Goal: Task Accomplishment & Management: Use online tool/utility

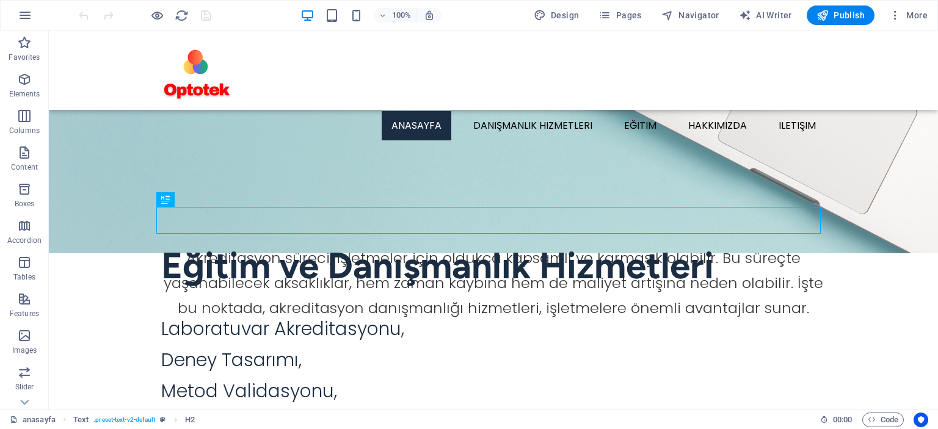
scroll to position [273, 0]
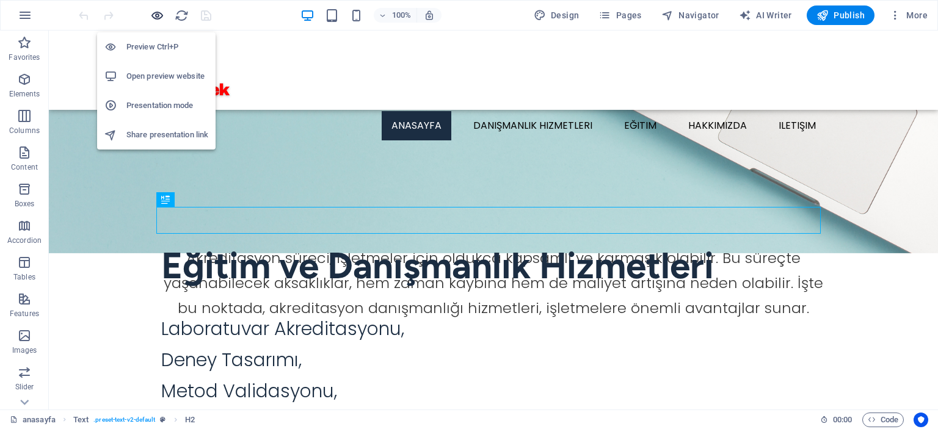
click at [159, 18] on icon "button" at bounding box center [157, 16] width 14 height 14
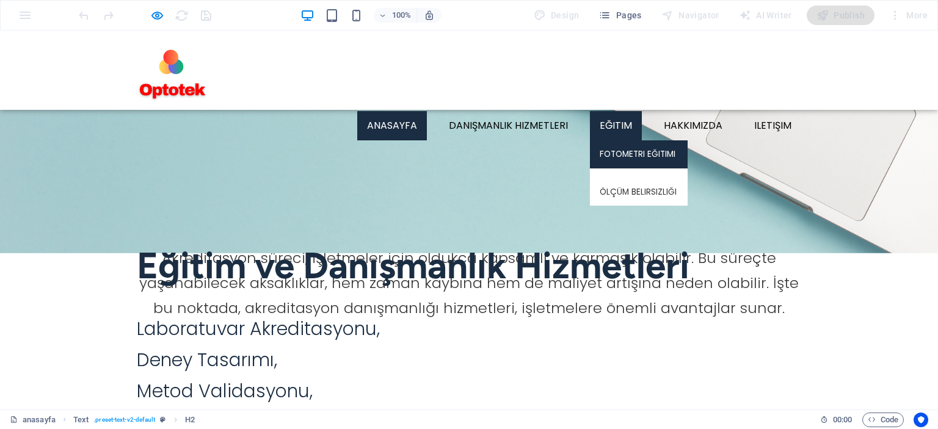
click at [615, 140] on link "Fotometri Eğitimi" at bounding box center [639, 154] width 98 height 28
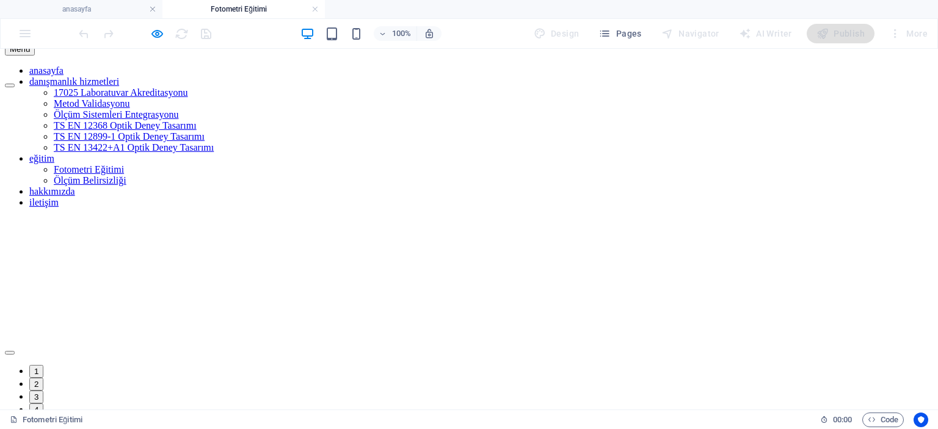
scroll to position [0, 0]
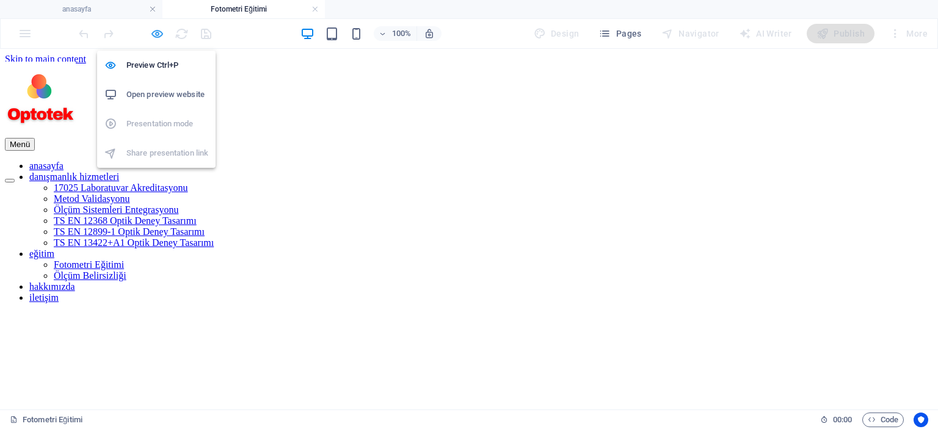
click at [156, 33] on icon "button" at bounding box center [157, 34] width 14 height 14
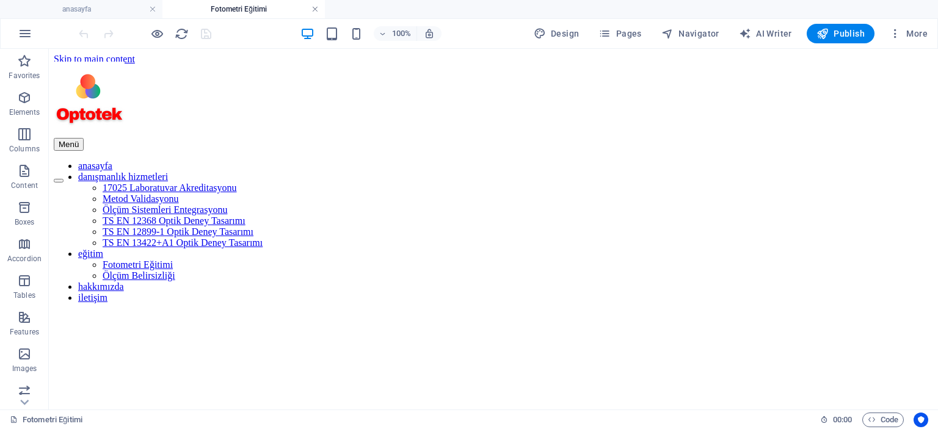
click at [316, 9] on link at bounding box center [314, 10] width 7 height 12
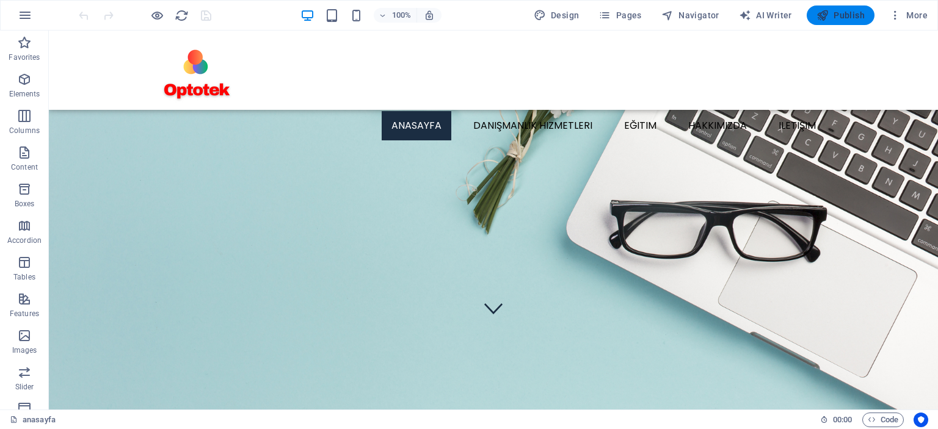
click at [839, 15] on span "Publish" at bounding box center [840, 15] width 48 height 12
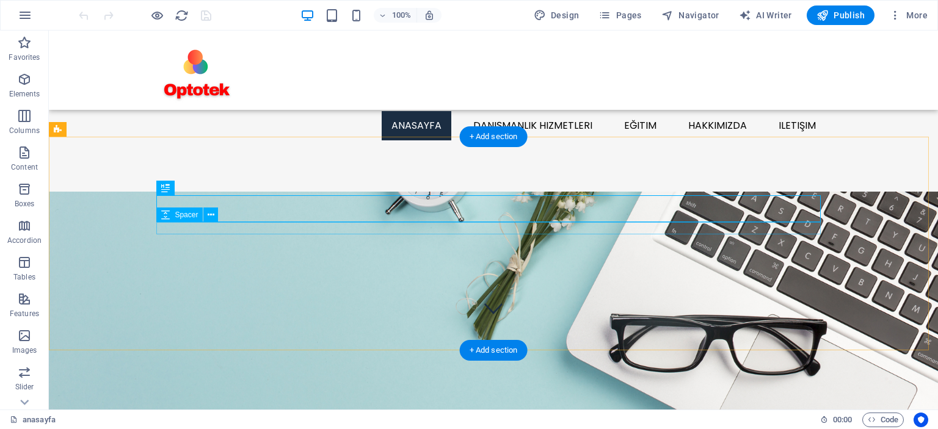
scroll to position [284, 0]
